Goal: Transaction & Acquisition: Purchase product/service

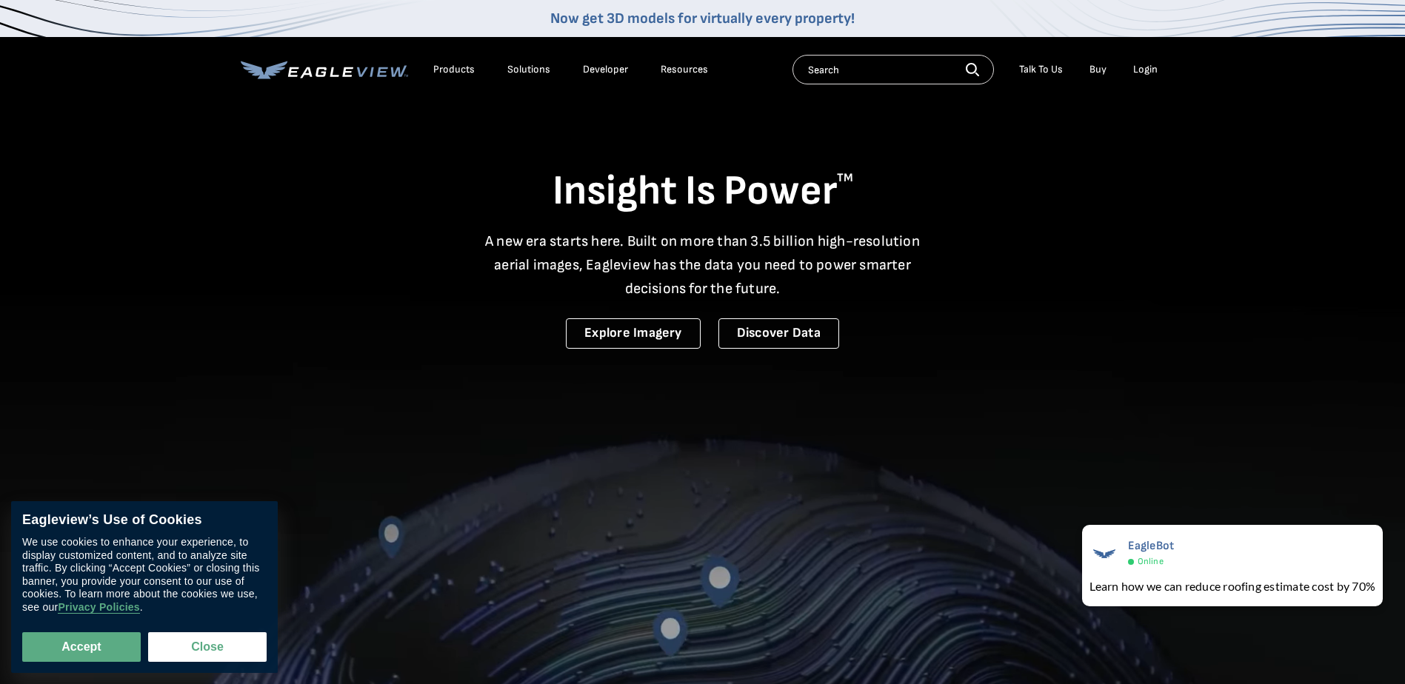
click at [1146, 67] on div "Login" at bounding box center [1145, 69] width 24 height 13
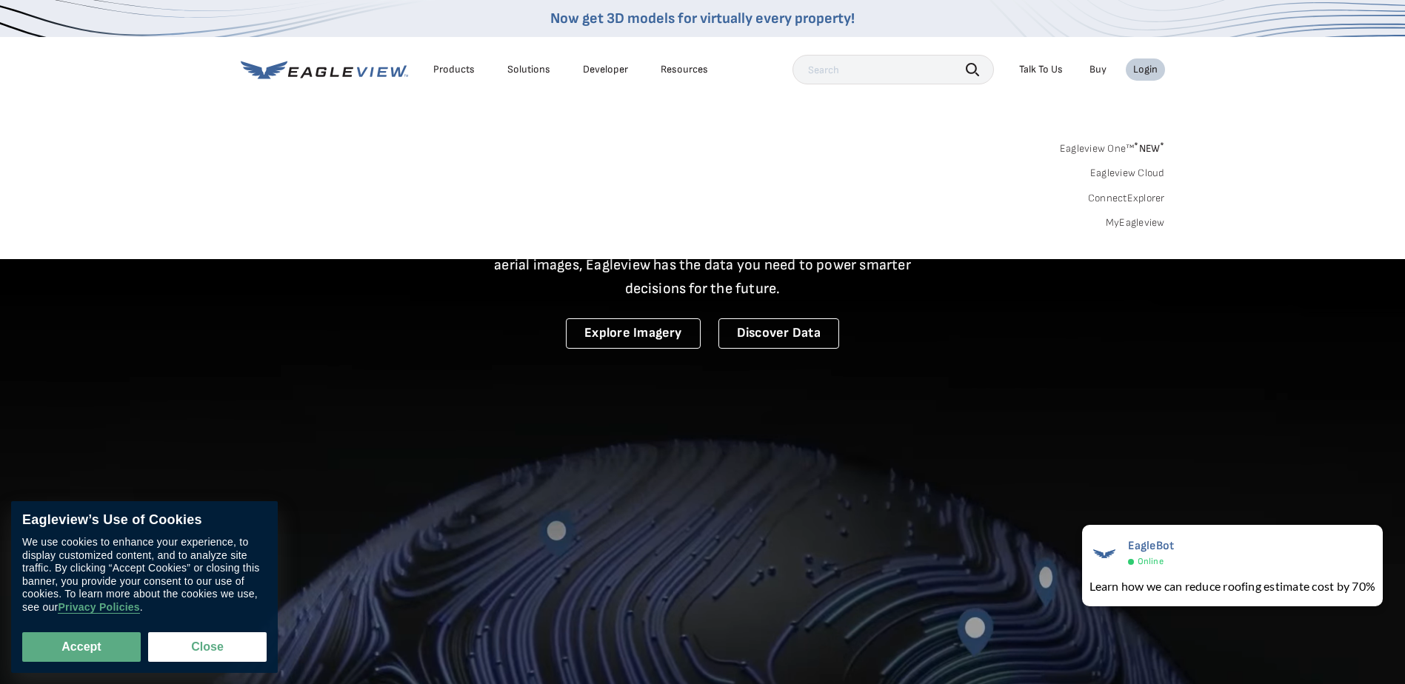
click at [1132, 224] on link "MyEagleview" at bounding box center [1134, 222] width 59 height 13
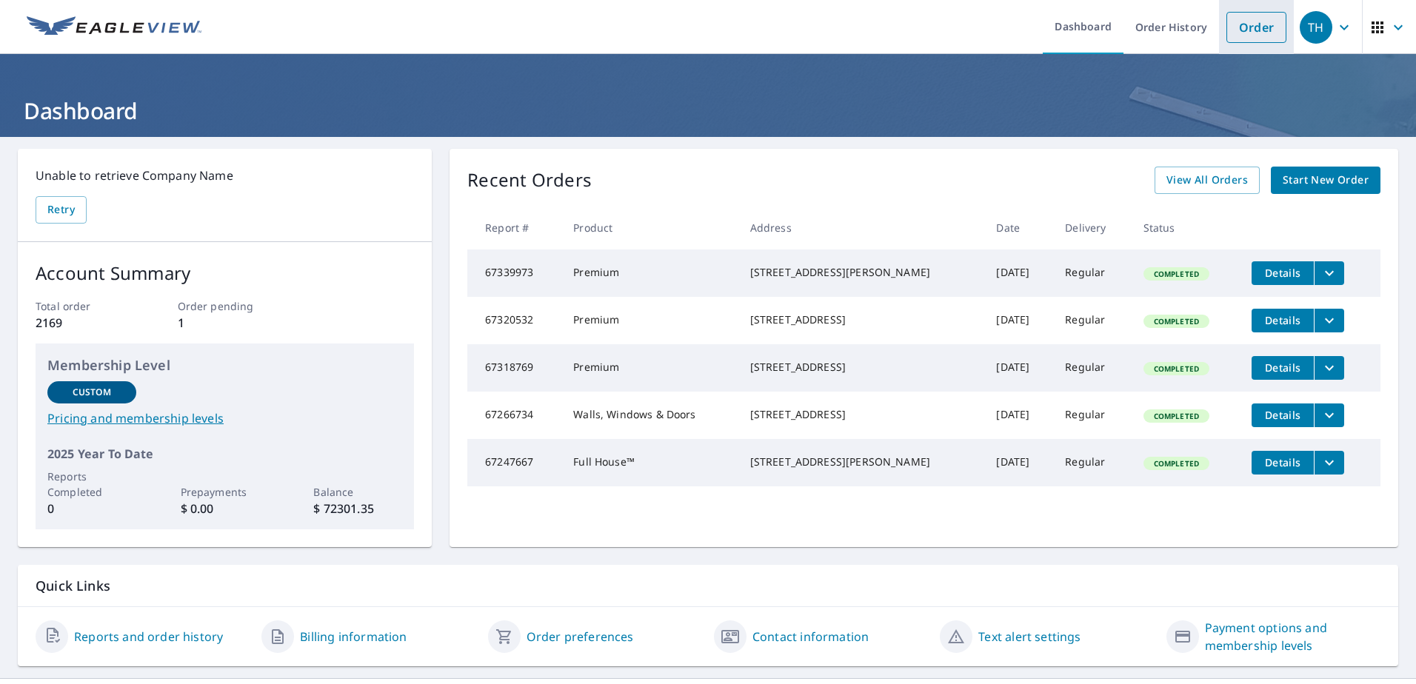
click at [1242, 26] on link "Order" at bounding box center [1256, 27] width 60 height 31
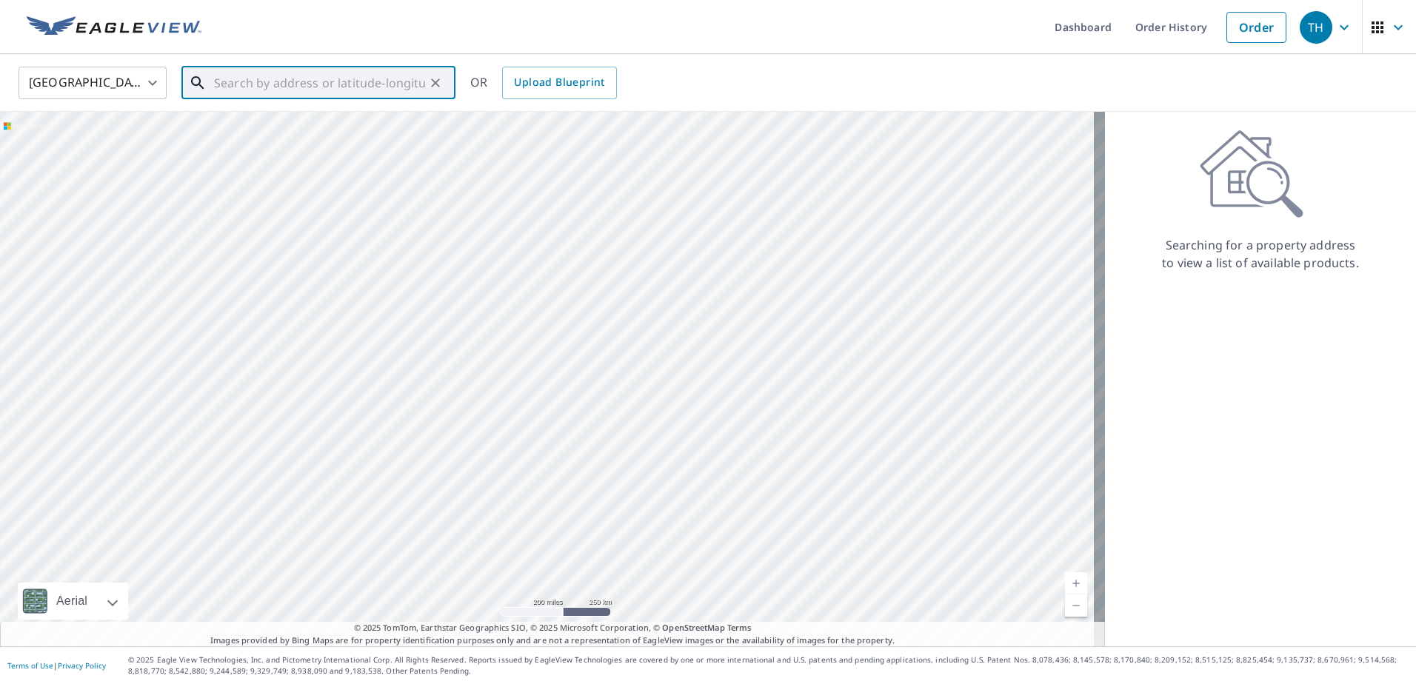
click at [265, 84] on input "text" at bounding box center [319, 82] width 211 height 41
type input "[STREET_ADDRESS]"
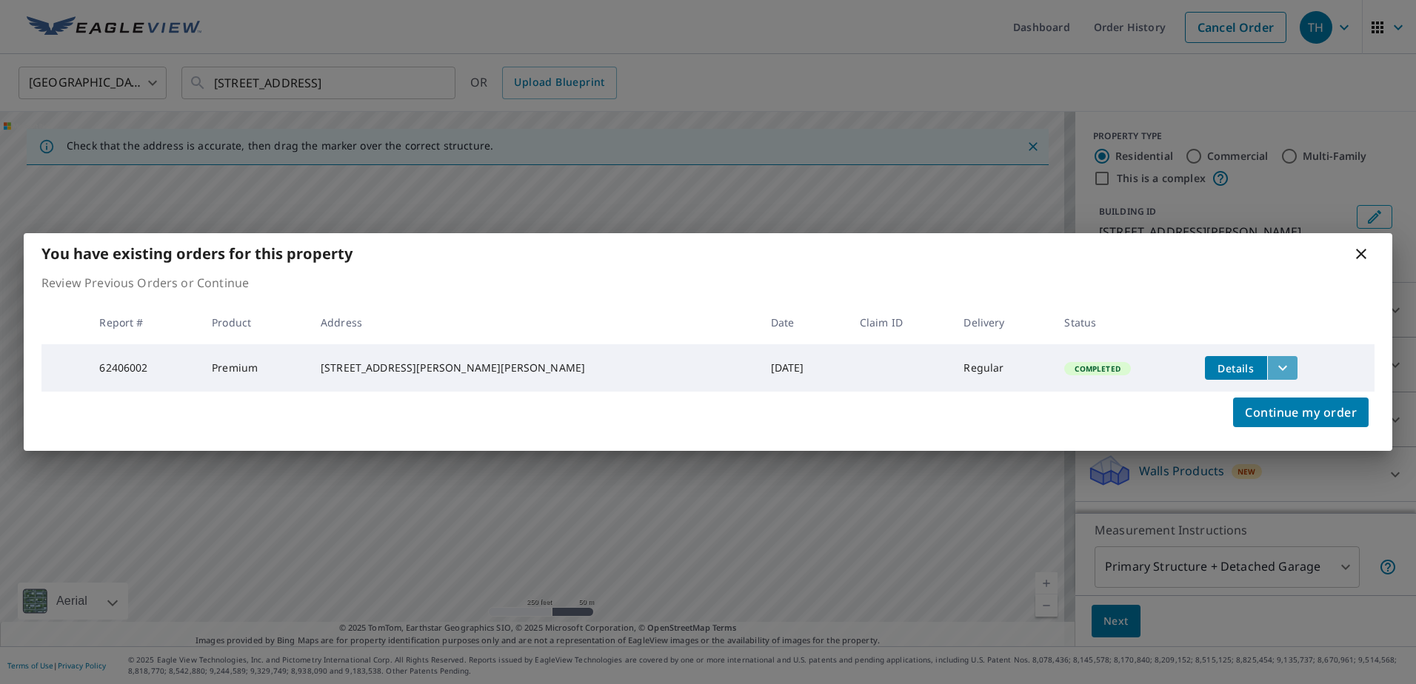
click at [1274, 367] on icon "filesDropdownBtn-62406002" at bounding box center [1283, 368] width 18 height 18
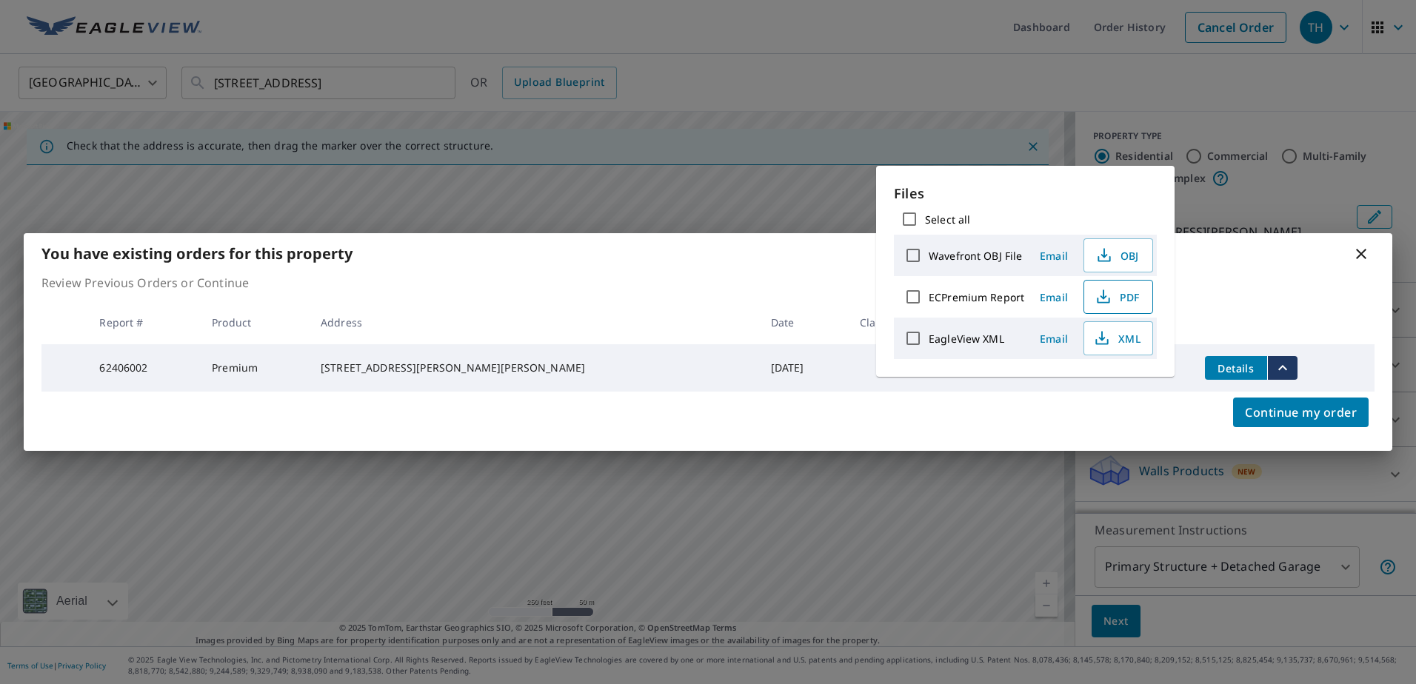
click at [1125, 292] on span "PDF" at bounding box center [1116, 297] width 47 height 18
click at [1362, 253] on icon at bounding box center [1361, 254] width 18 height 18
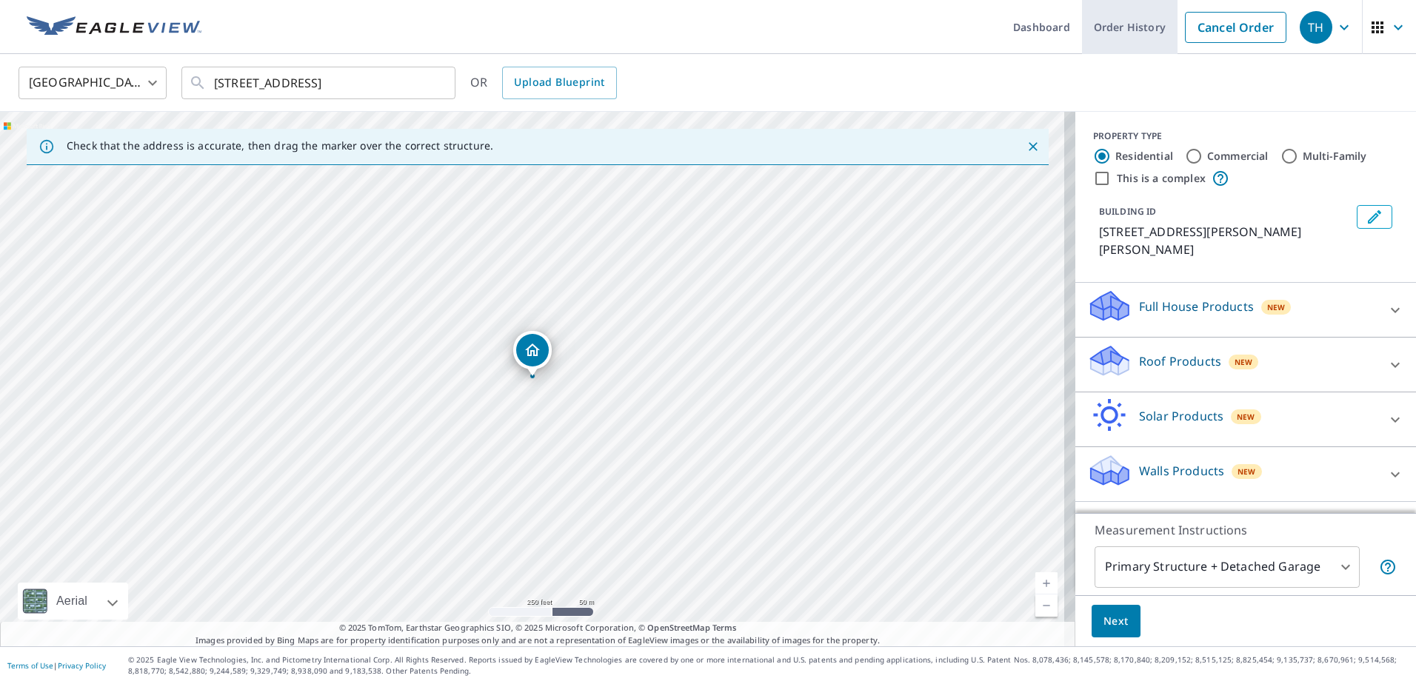
click at [1110, 27] on link "Order History" at bounding box center [1130, 27] width 96 height 54
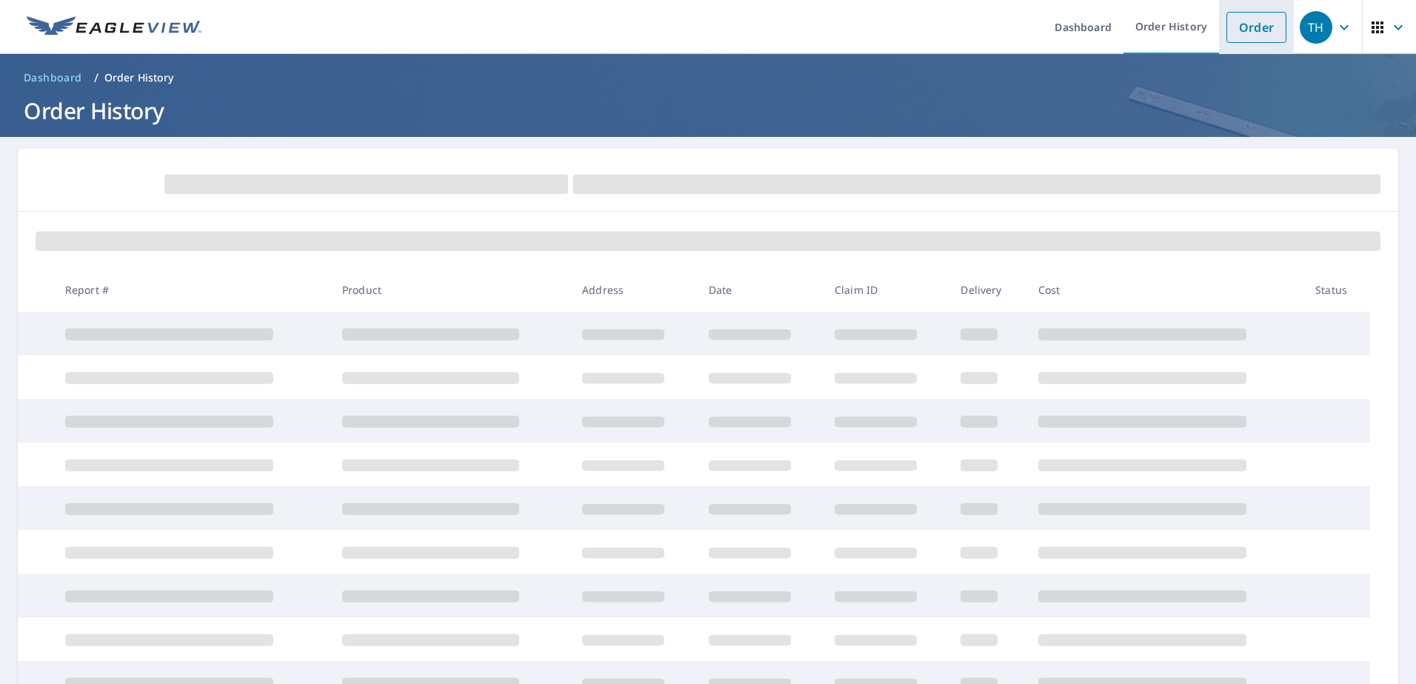
click at [1262, 26] on link "Order" at bounding box center [1256, 27] width 60 height 31
click at [1247, 24] on link "Order" at bounding box center [1256, 27] width 60 height 31
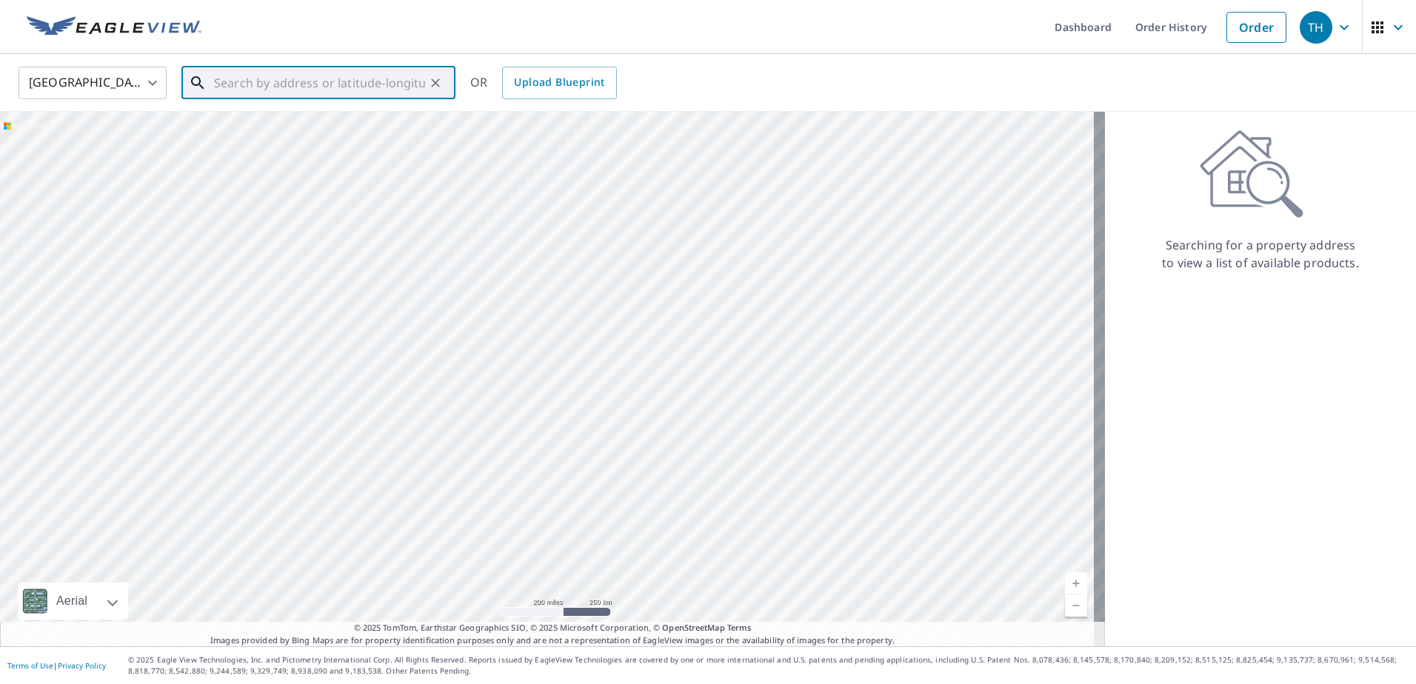
click at [286, 90] on input "text" at bounding box center [319, 82] width 211 height 41
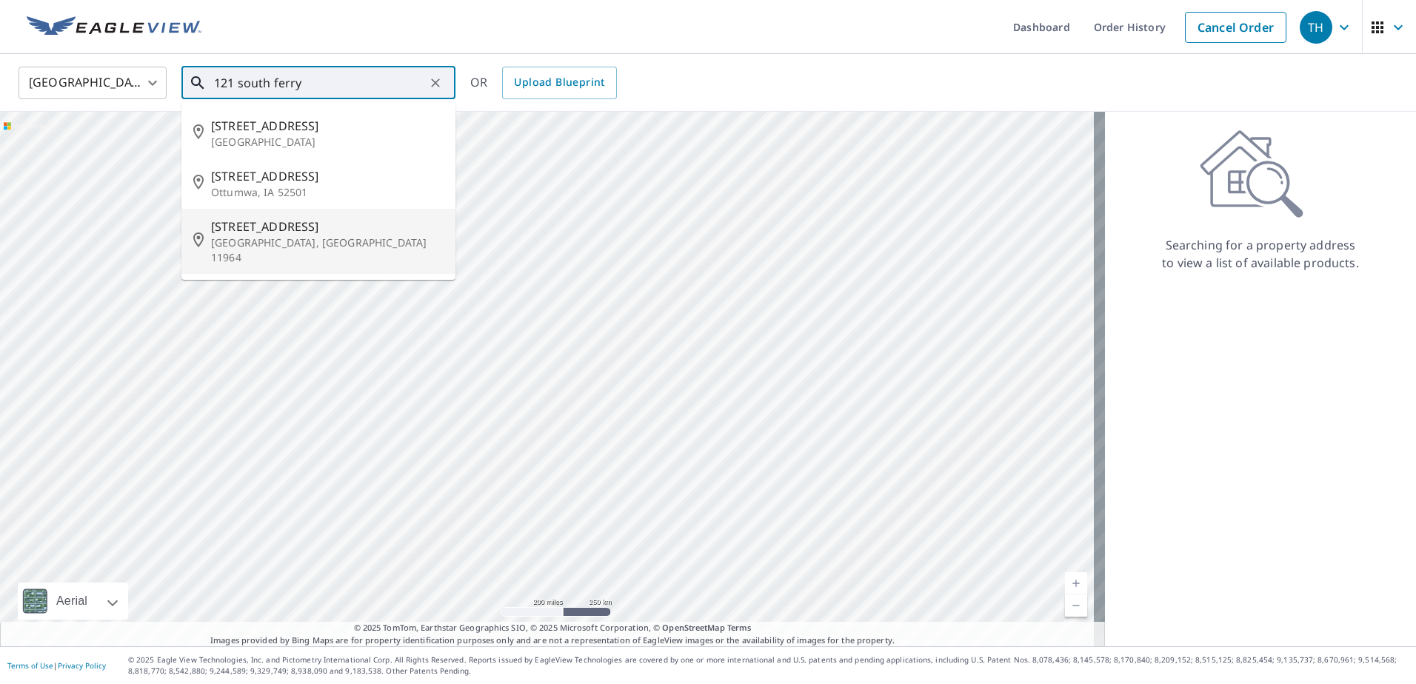
click at [265, 226] on span "[STREET_ADDRESS]" at bounding box center [327, 227] width 232 height 18
type input "[STREET_ADDRESS]"
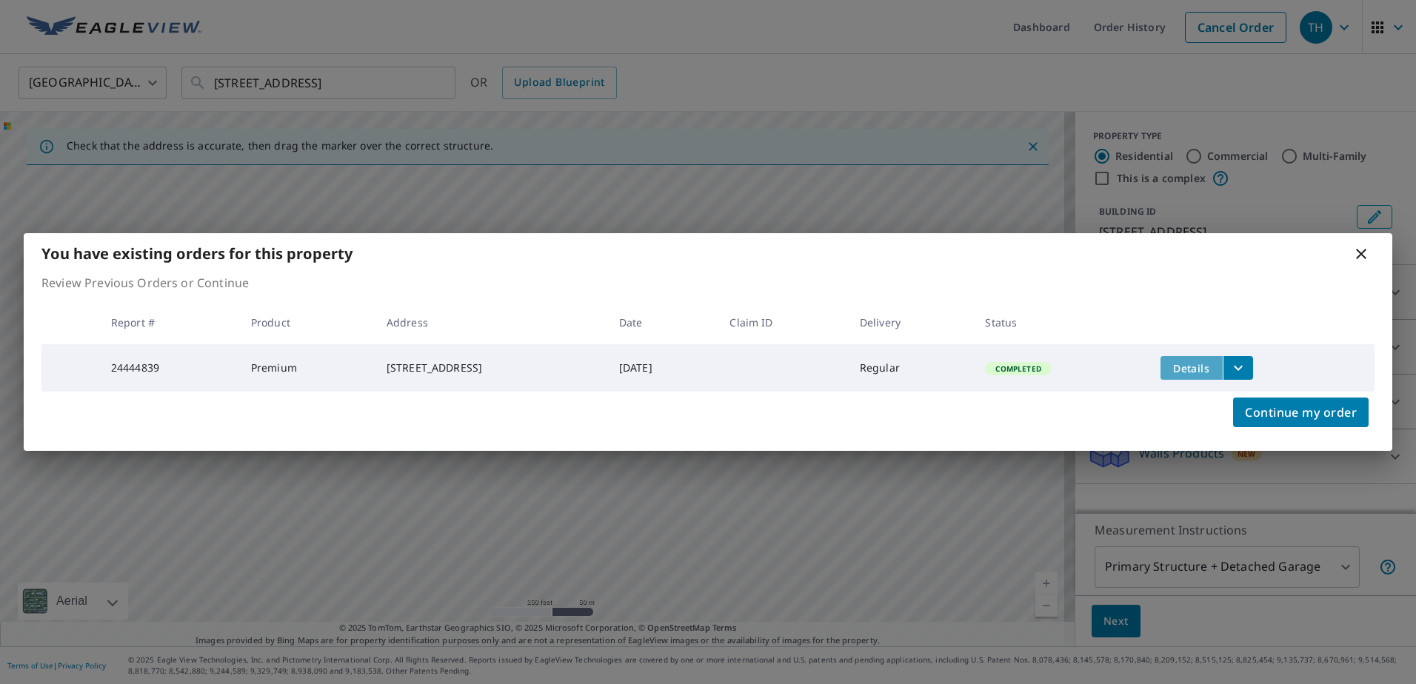
click at [1197, 363] on span "Details" at bounding box center [1191, 368] width 44 height 14
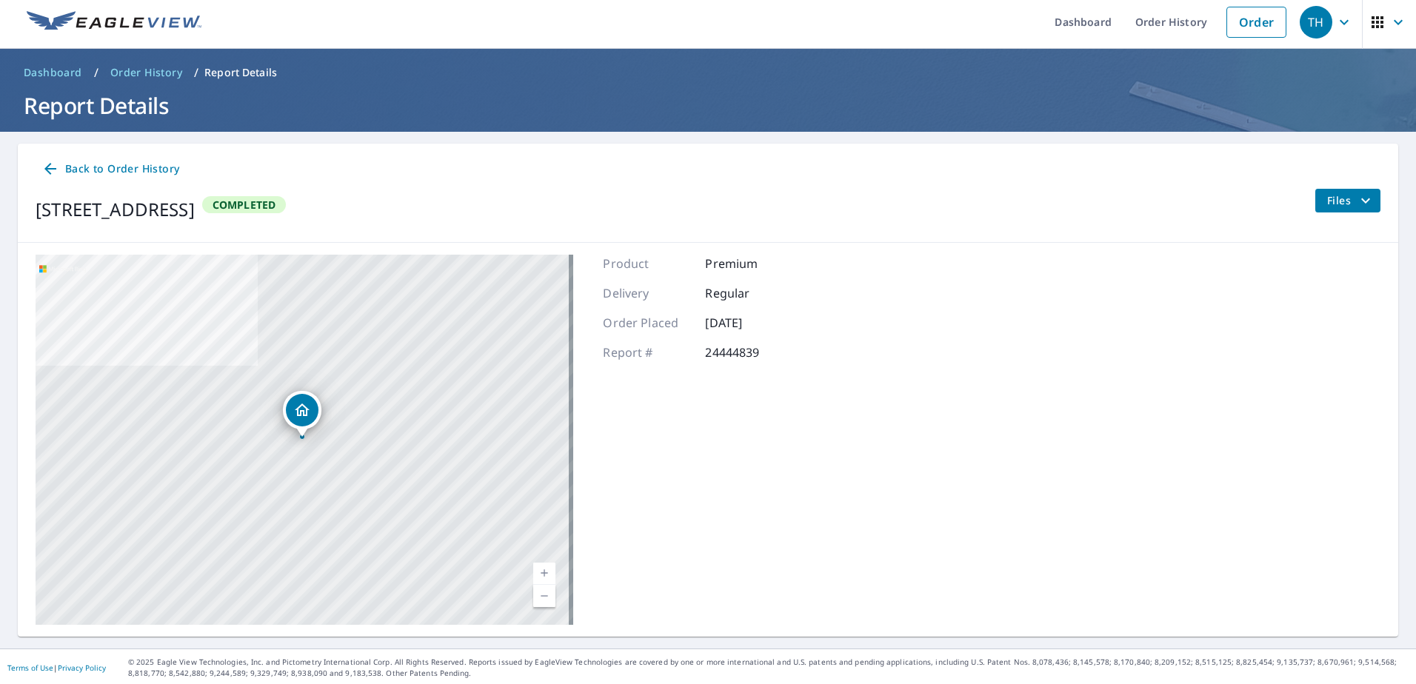
scroll to position [7, 0]
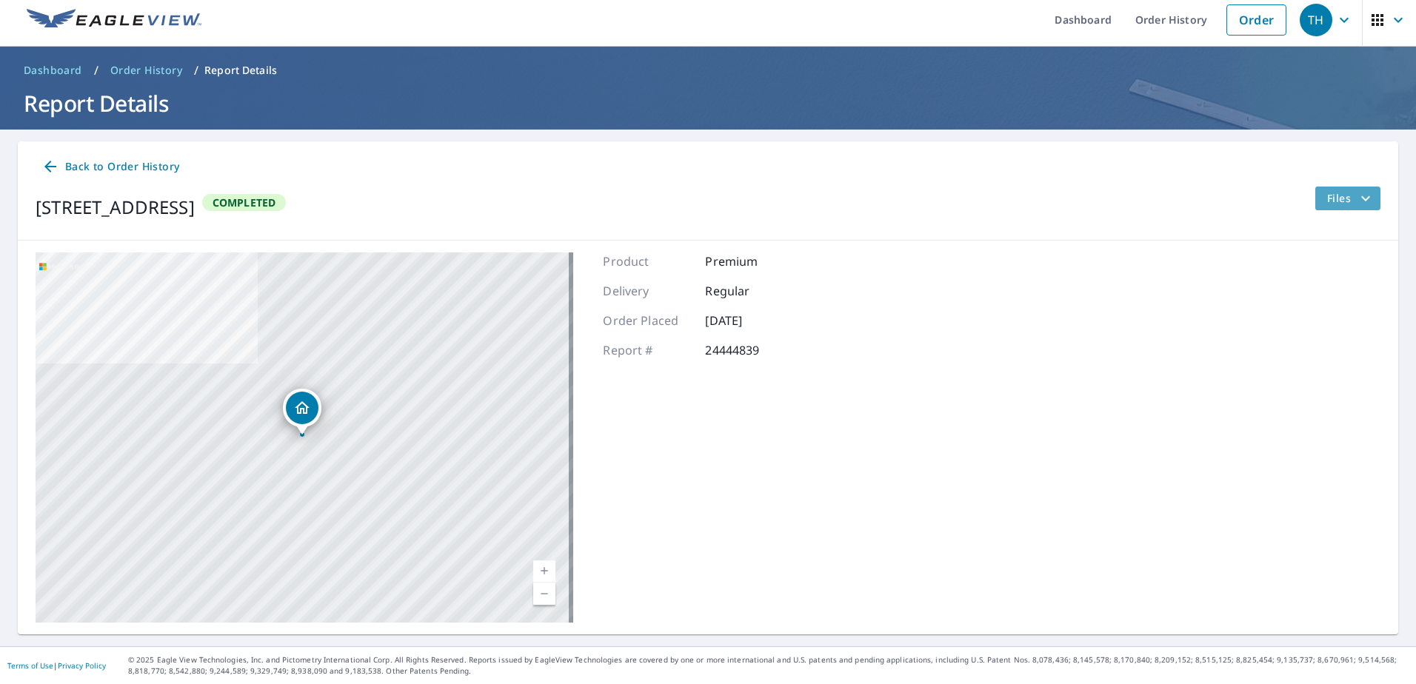
click at [1356, 195] on icon "filesDropdownBtn-24444839" at bounding box center [1365, 199] width 18 height 18
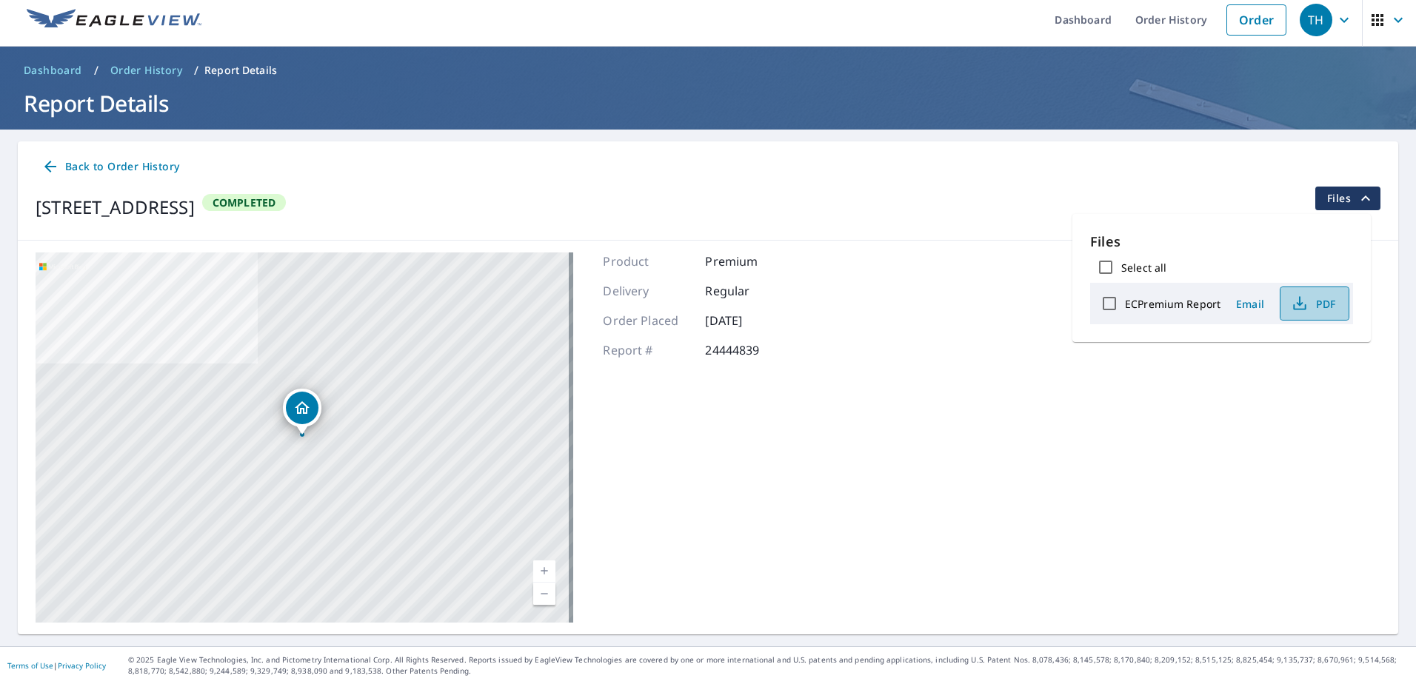
click at [1310, 304] on span "PDF" at bounding box center [1312, 304] width 47 height 18
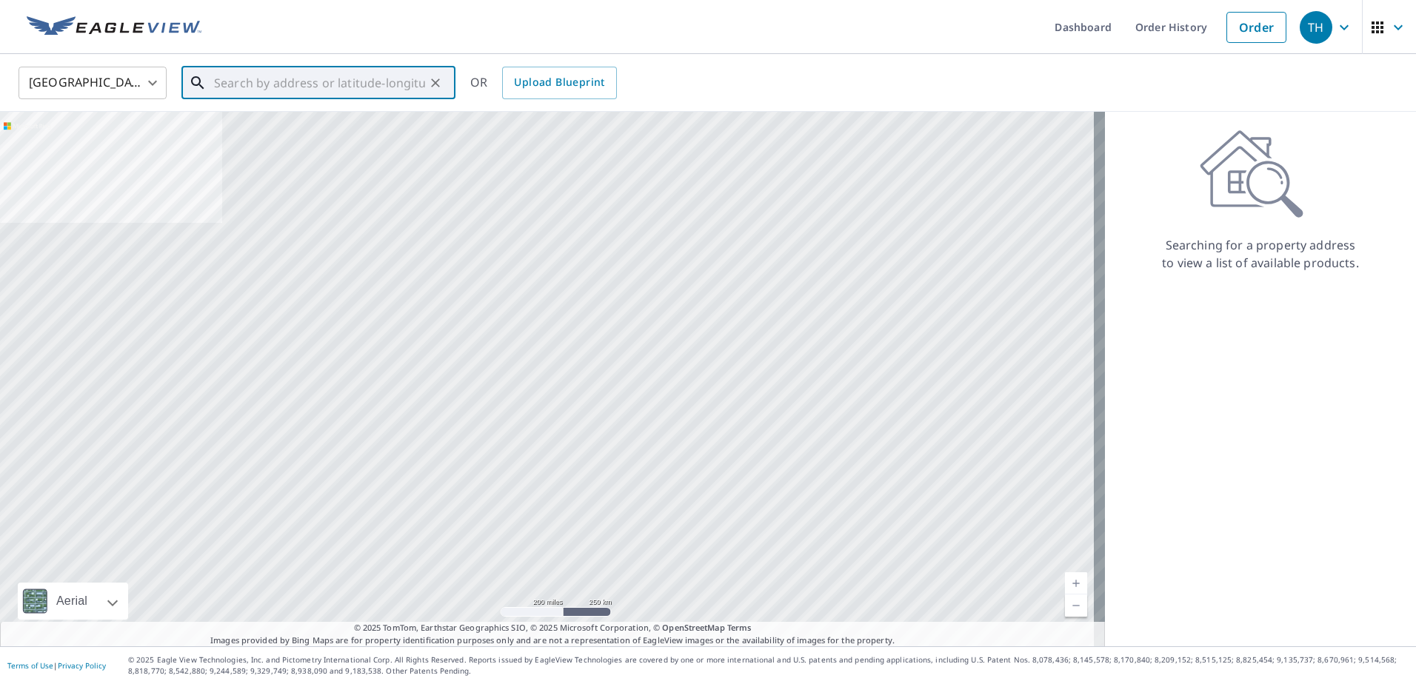
click at [278, 85] on input "text" at bounding box center [319, 82] width 211 height 41
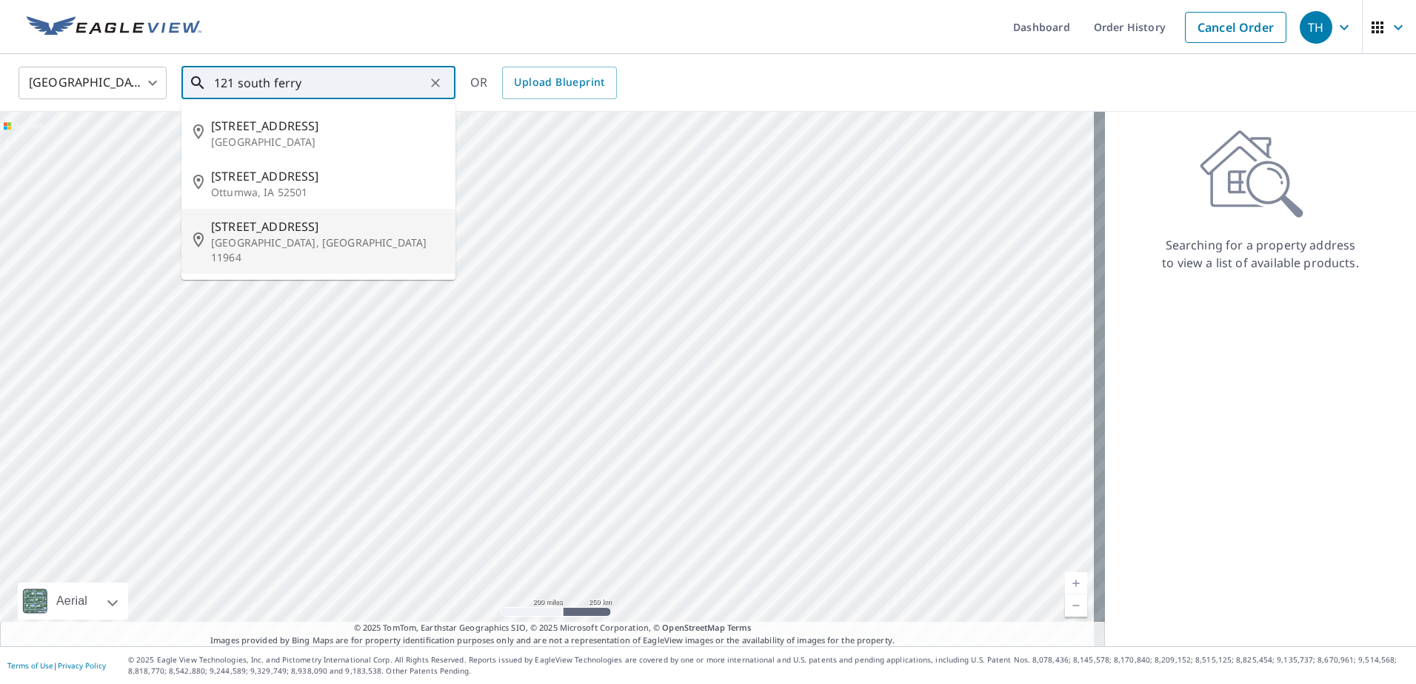
click at [260, 231] on span "[STREET_ADDRESS]" at bounding box center [327, 227] width 232 height 18
type input "[STREET_ADDRESS]"
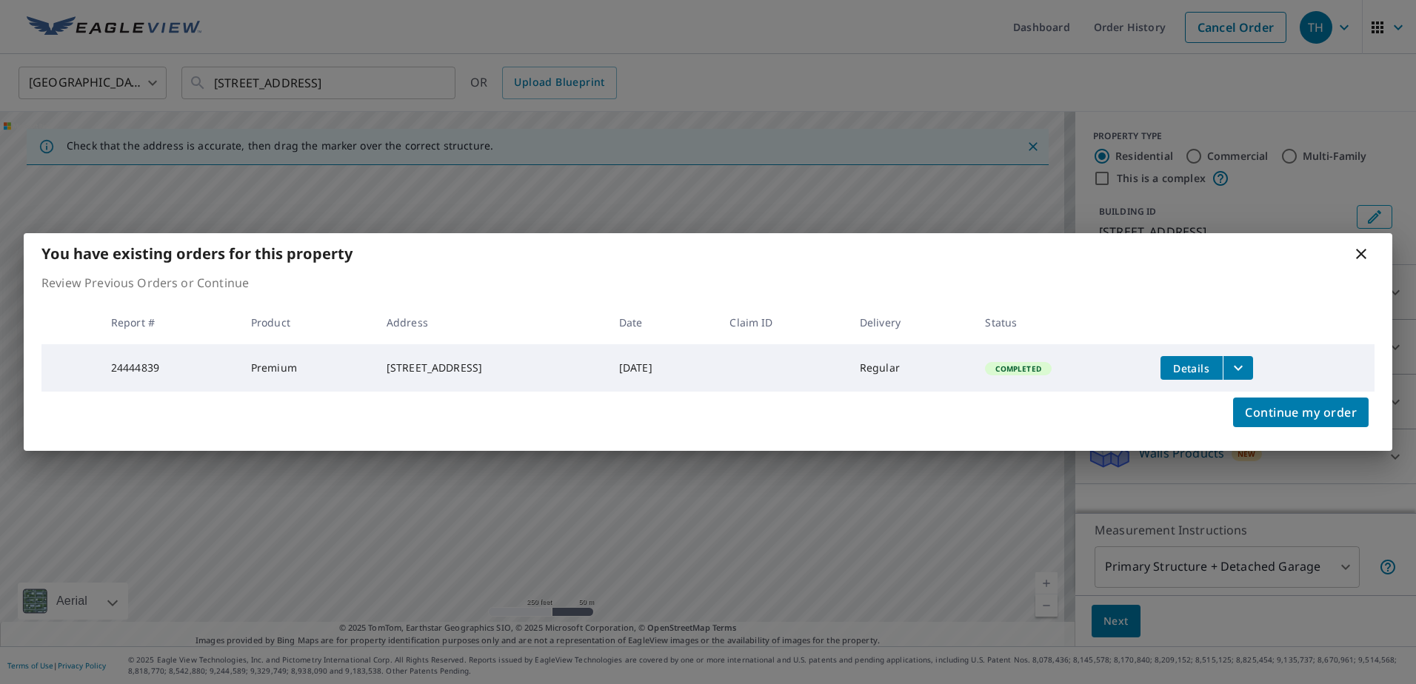
click at [1366, 247] on icon at bounding box center [1361, 254] width 18 height 18
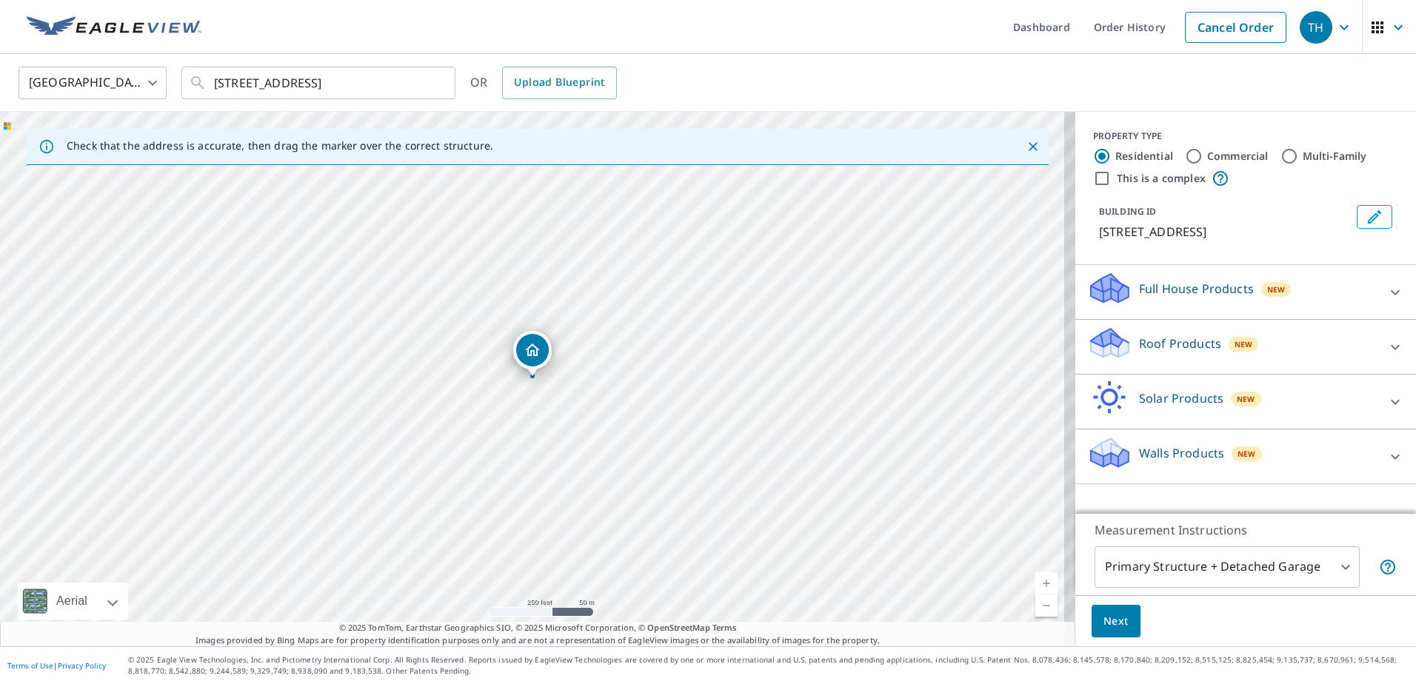
click at [1386, 458] on icon at bounding box center [1395, 457] width 18 height 18
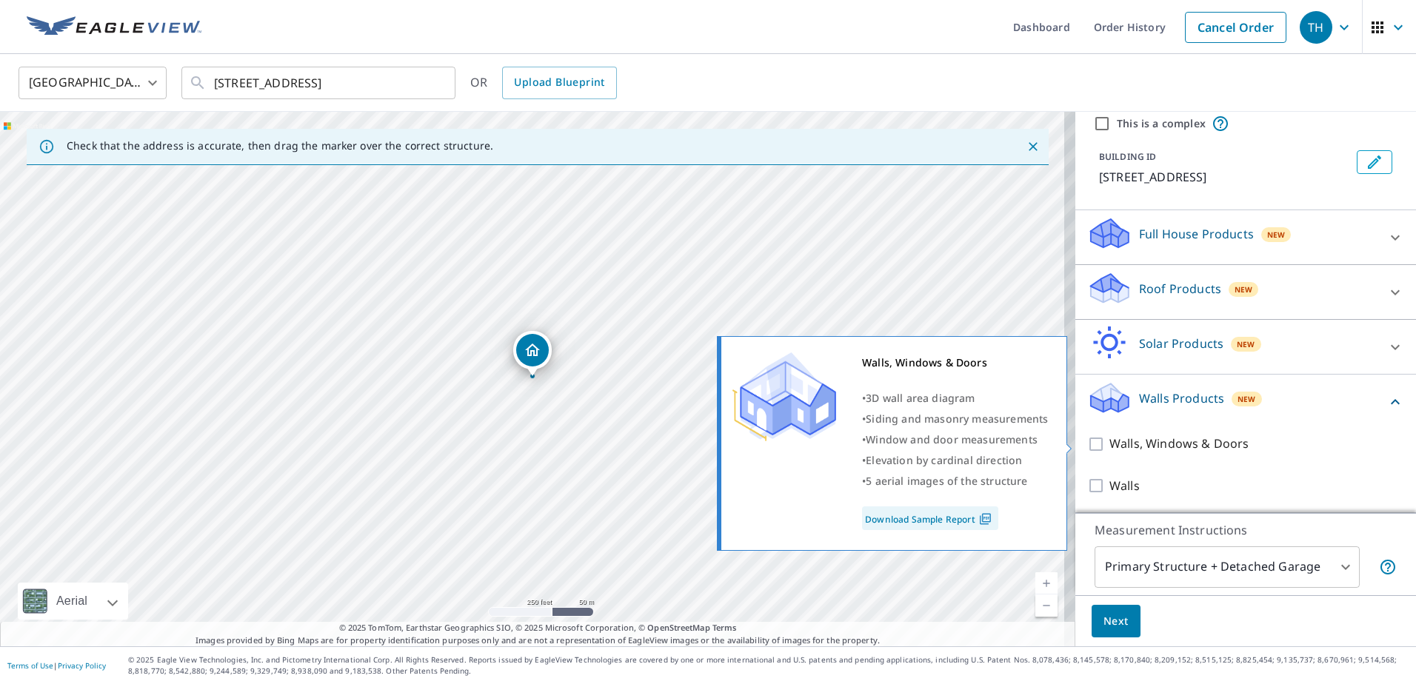
click at [1088, 444] on input "Walls, Windows & Doors" at bounding box center [1098, 444] width 22 height 18
checkbox input "true"
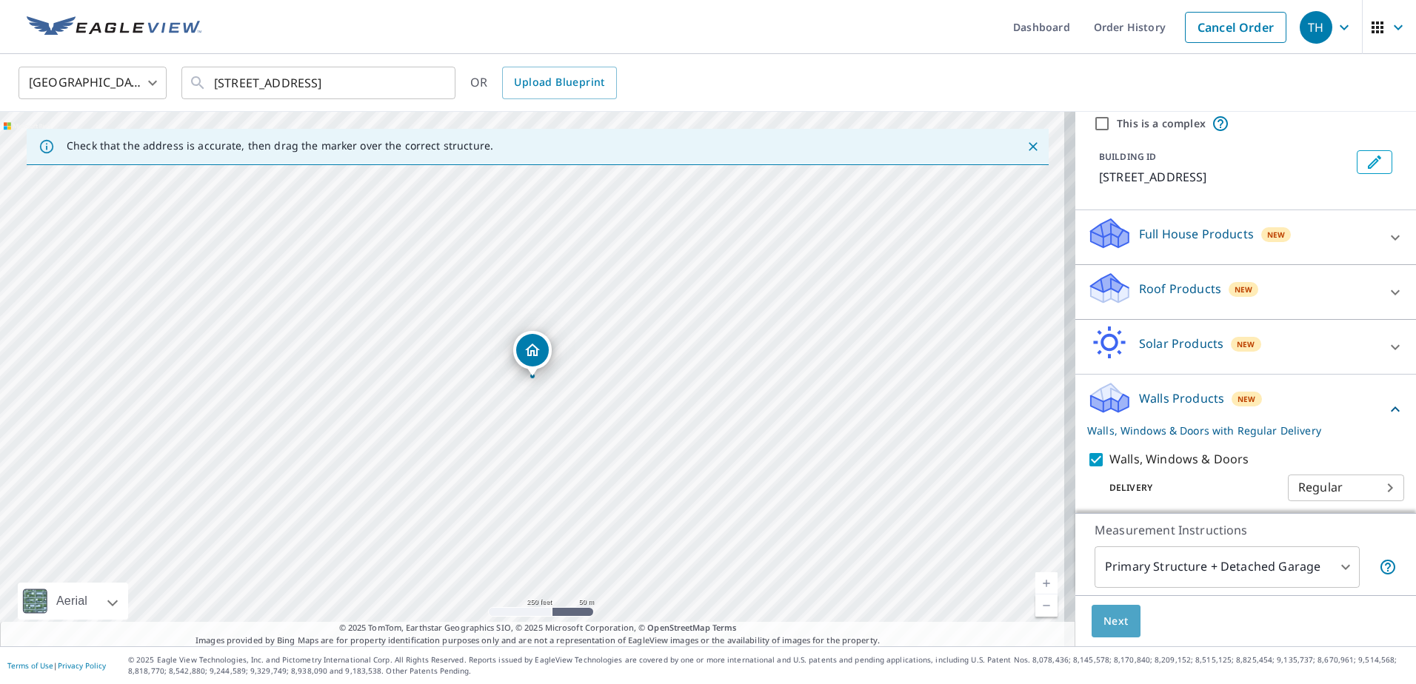
click at [1103, 620] on span "Next" at bounding box center [1115, 621] width 25 height 19
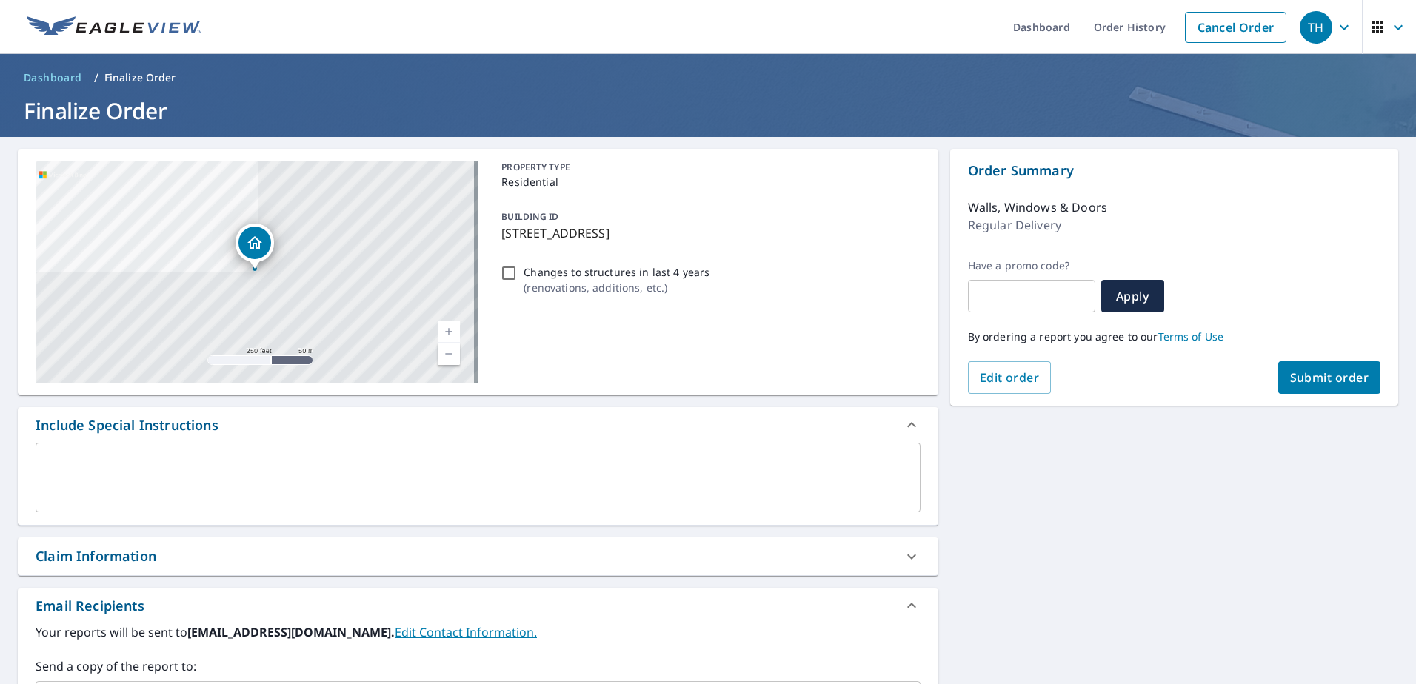
click at [1290, 379] on span "Submit order" at bounding box center [1329, 377] width 79 height 16
